Goal: Navigation & Orientation: Find specific page/section

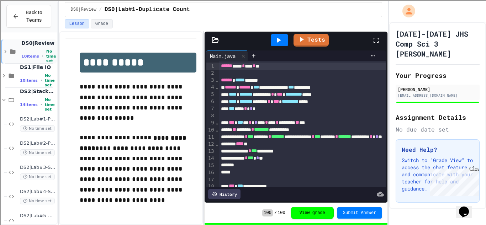
click at [5, 51] on icon at bounding box center [5, 51] width 6 height 6
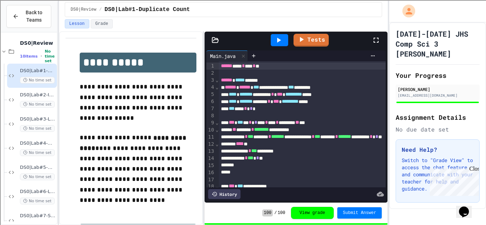
click at [5, 51] on icon at bounding box center [4, 51] width 6 height 6
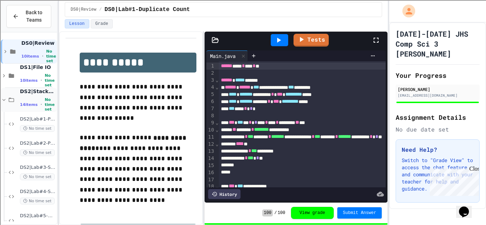
click at [5, 97] on icon at bounding box center [4, 100] width 6 height 6
